Goal: Find specific page/section: Find specific page/section

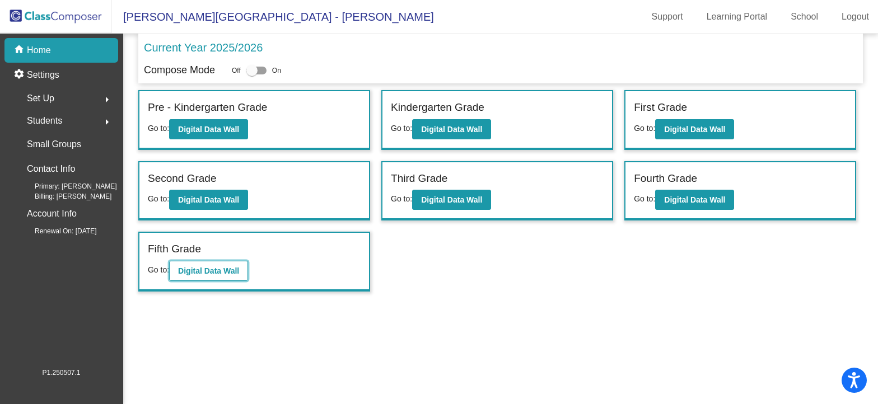
click at [233, 267] on b "Digital Data Wall" at bounding box center [208, 271] width 61 height 9
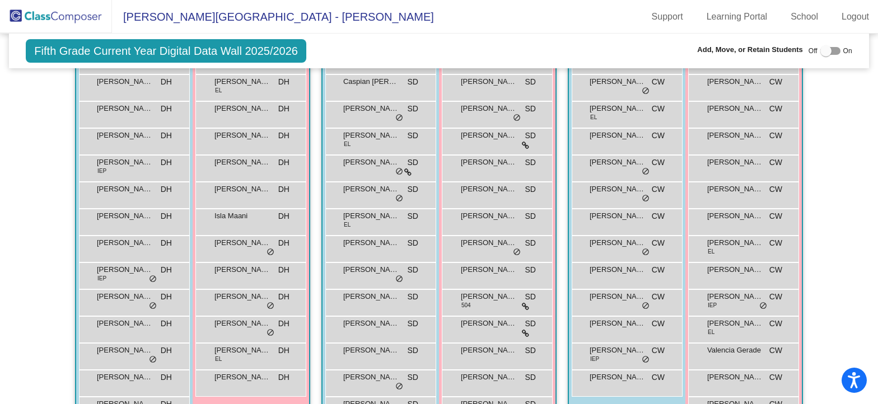
scroll to position [284, 0]
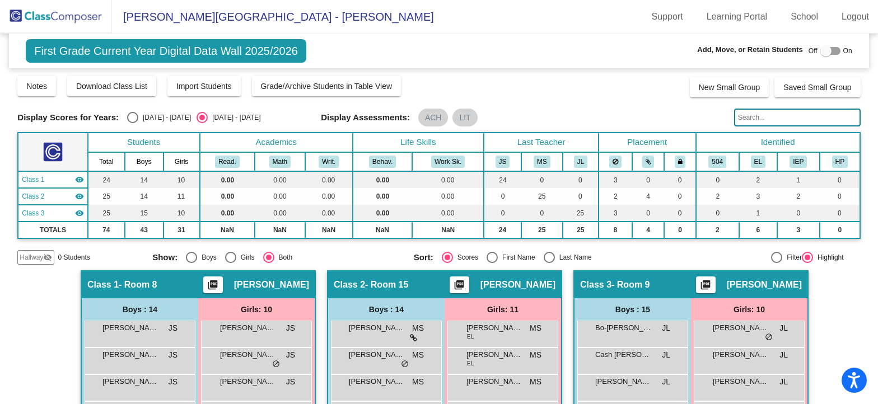
click at [96, 14] on img at bounding box center [56, 16] width 112 height 33
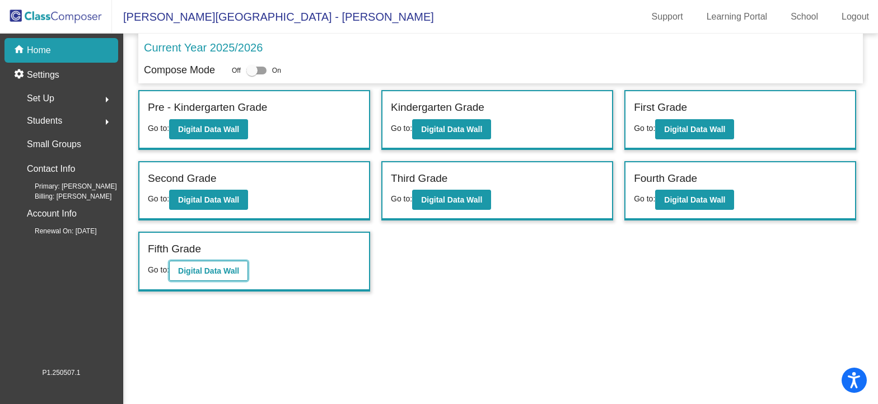
click at [188, 272] on b "Digital Data Wall" at bounding box center [208, 271] width 61 height 9
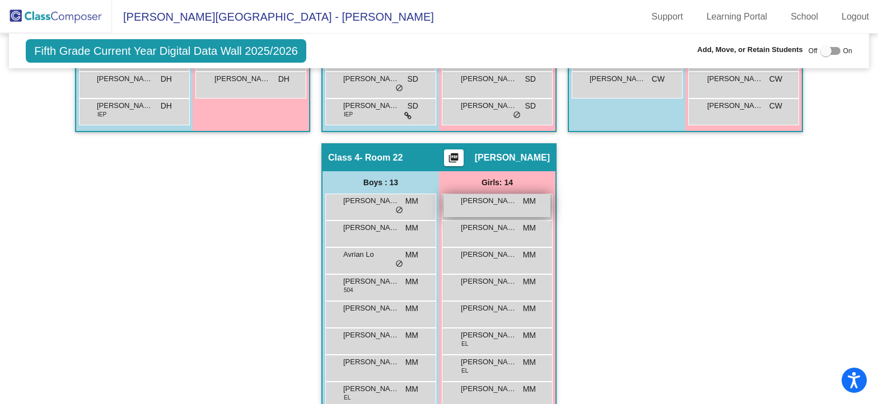
scroll to position [587, 0]
